Goal: Information Seeking & Learning: Check status

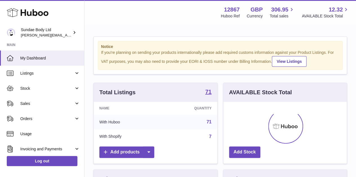
scroll to position [88, 123]
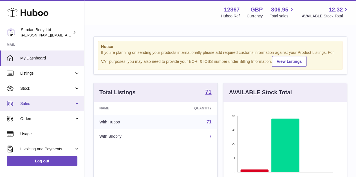
click at [42, 102] on span "Sales" at bounding box center [47, 103] width 54 height 5
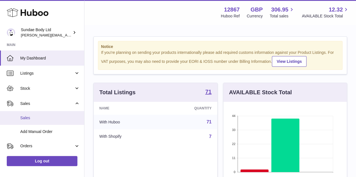
click at [26, 118] on span "Sales" at bounding box center [50, 118] width 60 height 5
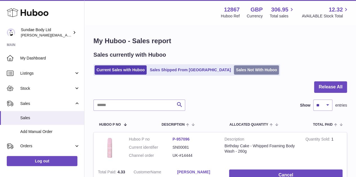
click at [234, 72] on link "Sales Not With Huboo" at bounding box center [256, 70] width 45 height 9
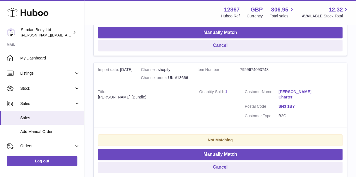
scroll to position [1203, 0]
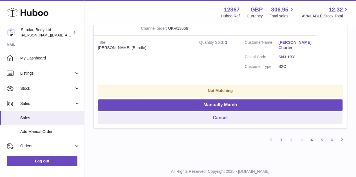
click at [312, 135] on link "4" at bounding box center [311, 140] width 10 height 10
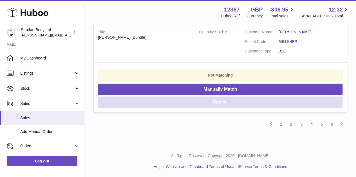
scroll to position [1214, 0]
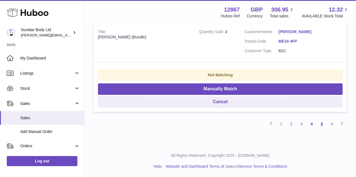
click at [322, 123] on link "5" at bounding box center [321, 124] width 10 height 10
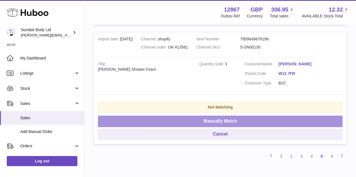
scroll to position [1216, 0]
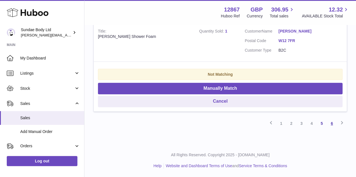
click at [330, 123] on link "6" at bounding box center [332, 124] width 10 height 10
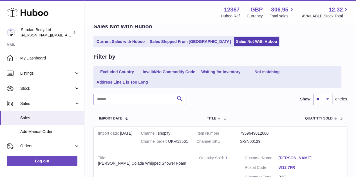
scroll to position [56, 0]
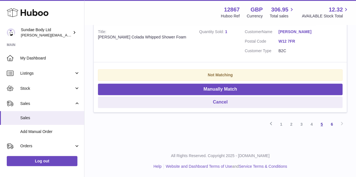
click at [320, 122] on link "5" at bounding box center [321, 125] width 10 height 10
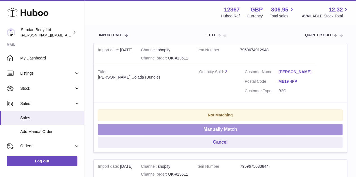
scroll to position [112, 0]
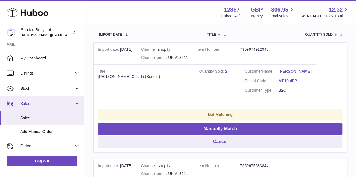
click at [27, 102] on span "Sales" at bounding box center [47, 103] width 54 height 5
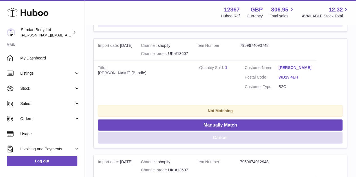
scroll to position [703, 0]
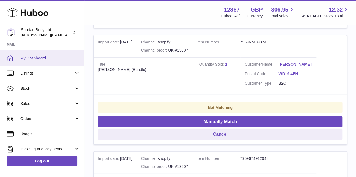
click at [34, 59] on span "My Dashboard" at bounding box center [50, 58] width 60 height 5
